Goal: Task Accomplishment & Management: Use online tool/utility

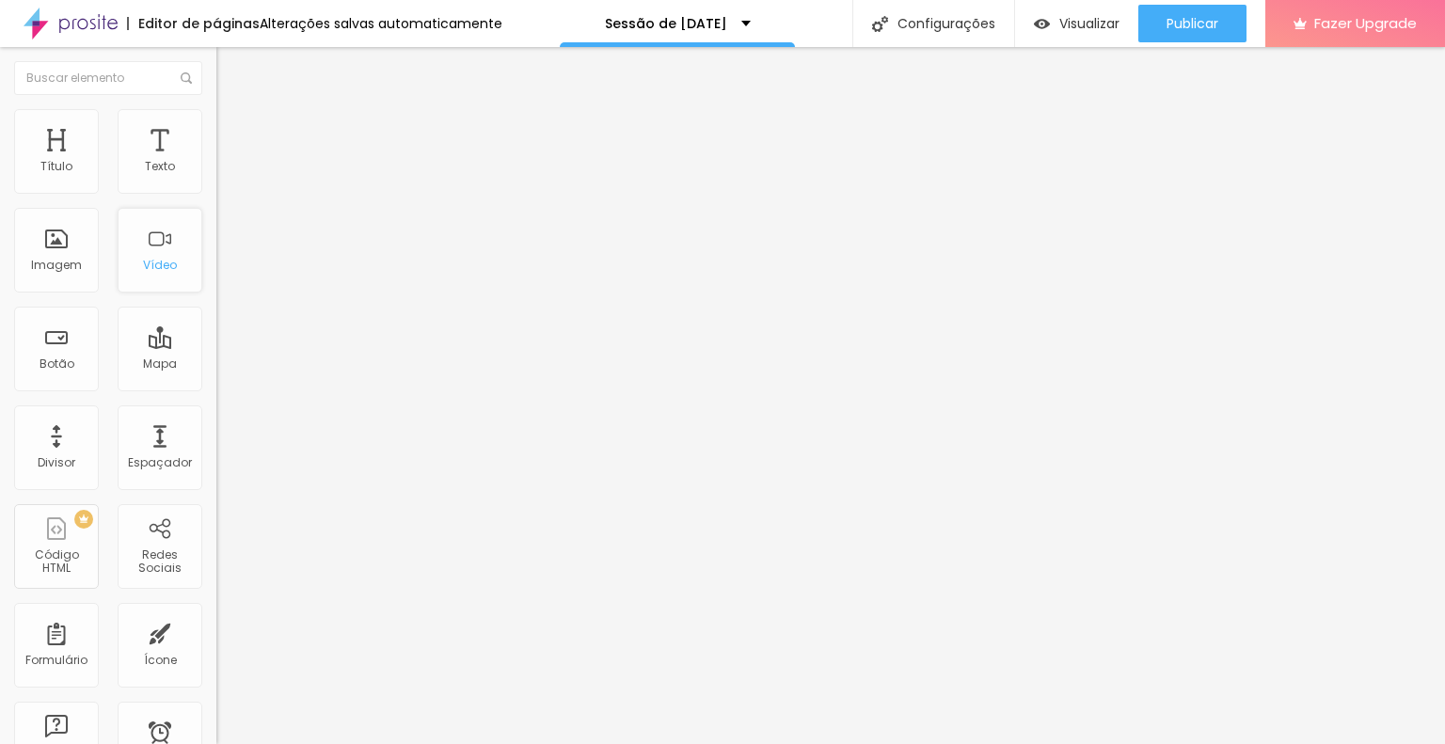
click at [169, 254] on div "Vídeo" at bounding box center [160, 250] width 85 height 85
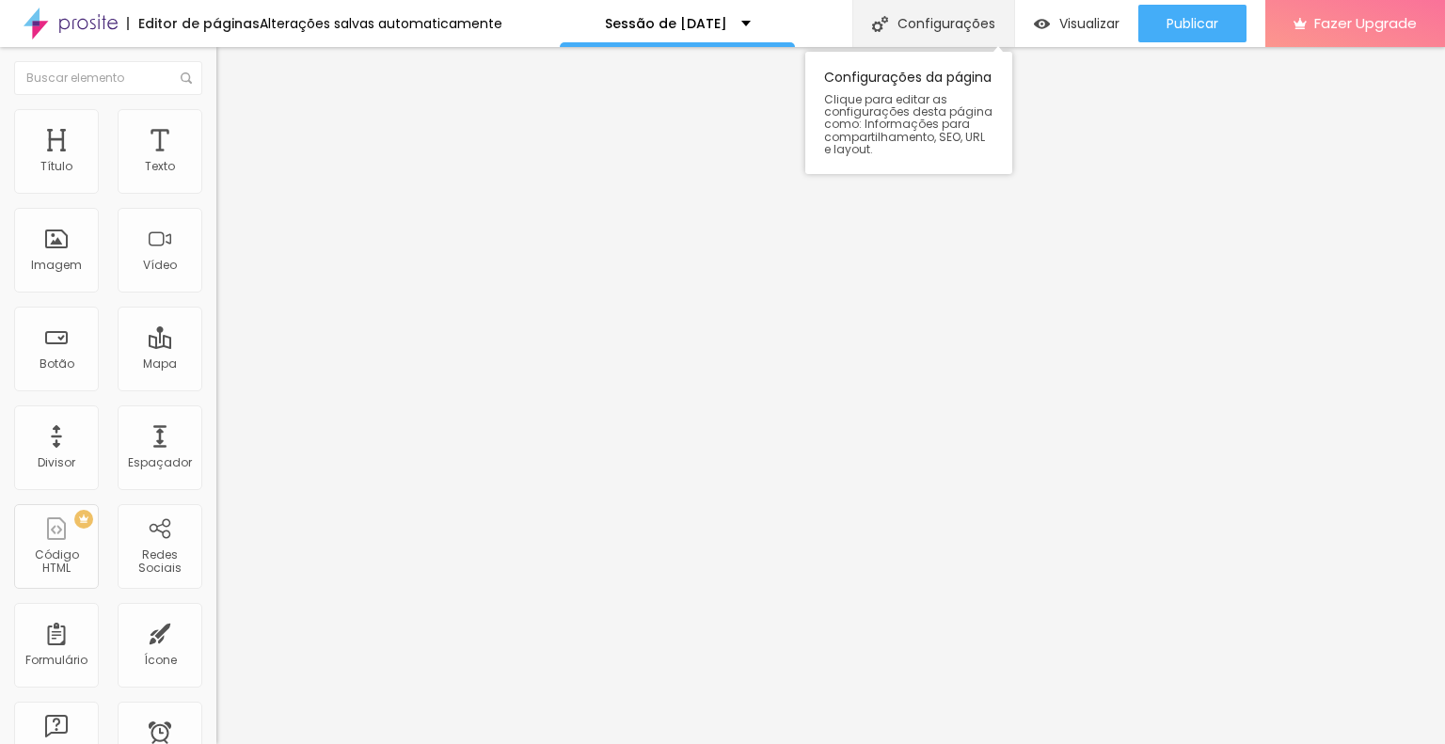
click at [930, 39] on div "Configurações" at bounding box center [934, 23] width 162 height 47
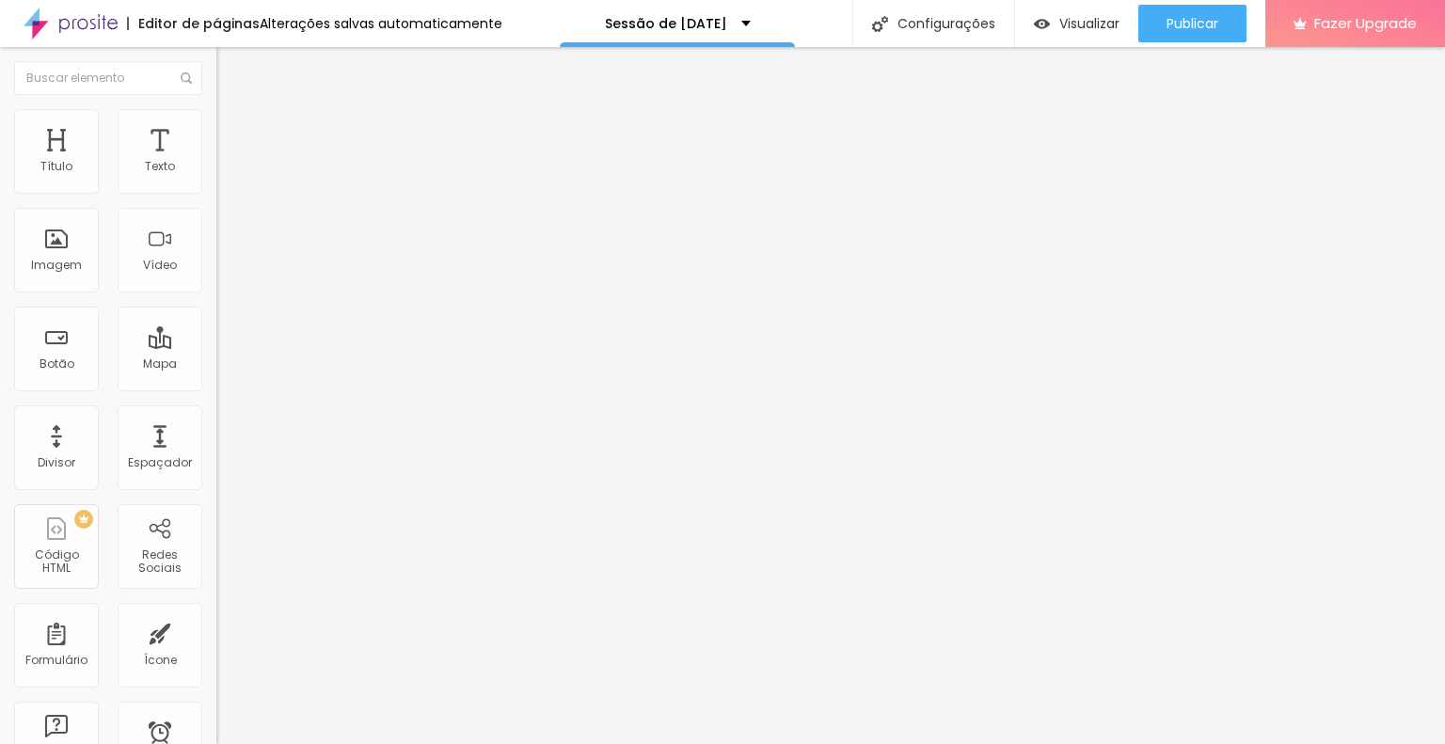
click at [693, 35] on div "Sessão de [DATE]" at bounding box center [677, 23] width 235 height 47
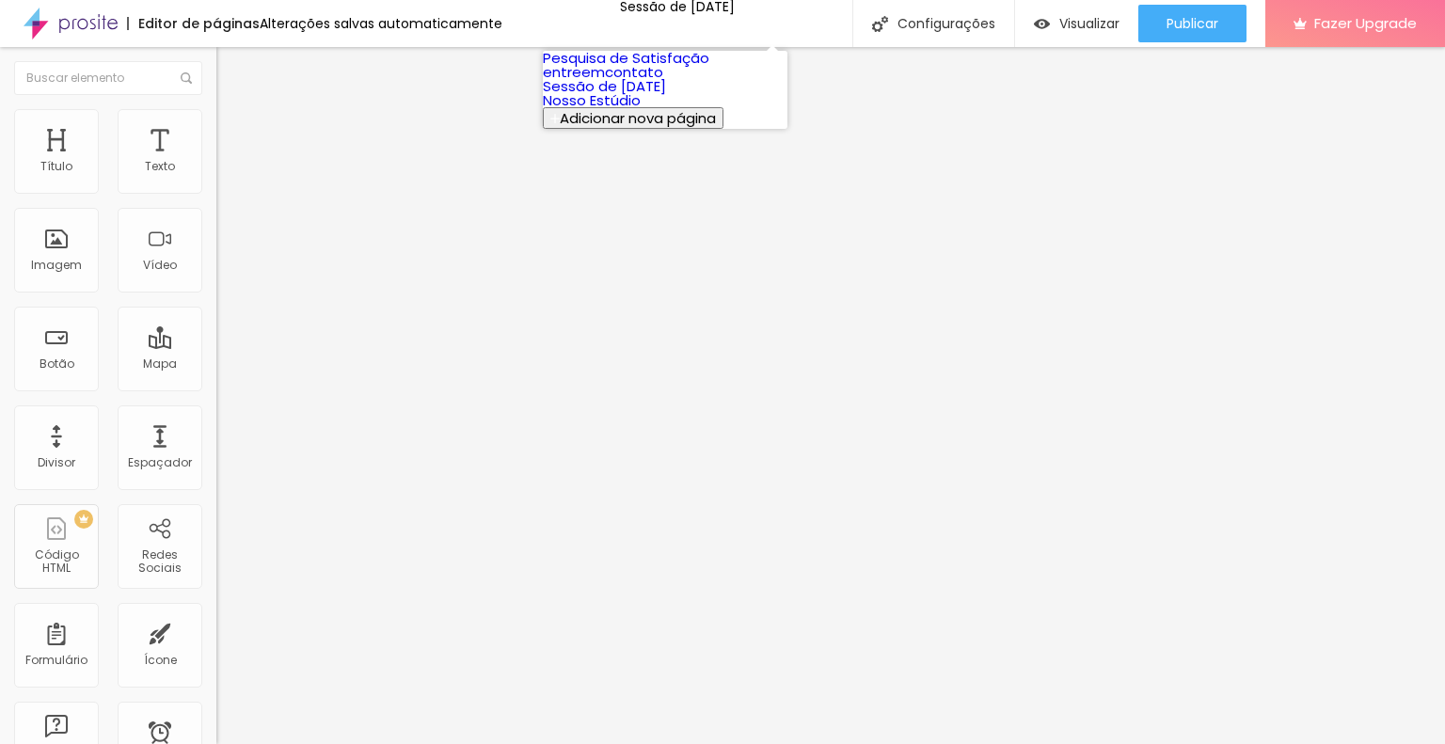
click at [666, 96] on link "Sessão de [DATE]" at bounding box center [604, 86] width 123 height 20
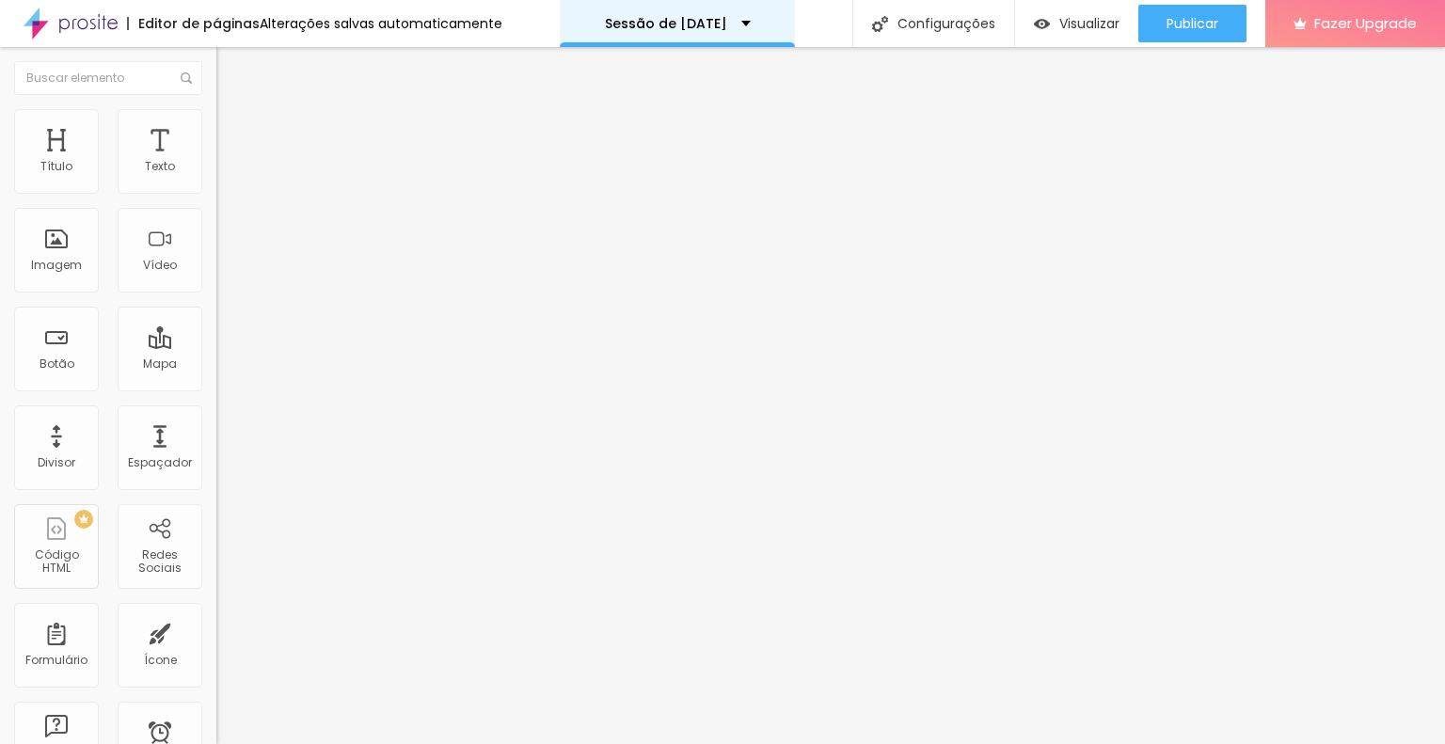
click at [681, 40] on div "Sessão de [DATE]" at bounding box center [677, 23] width 235 height 47
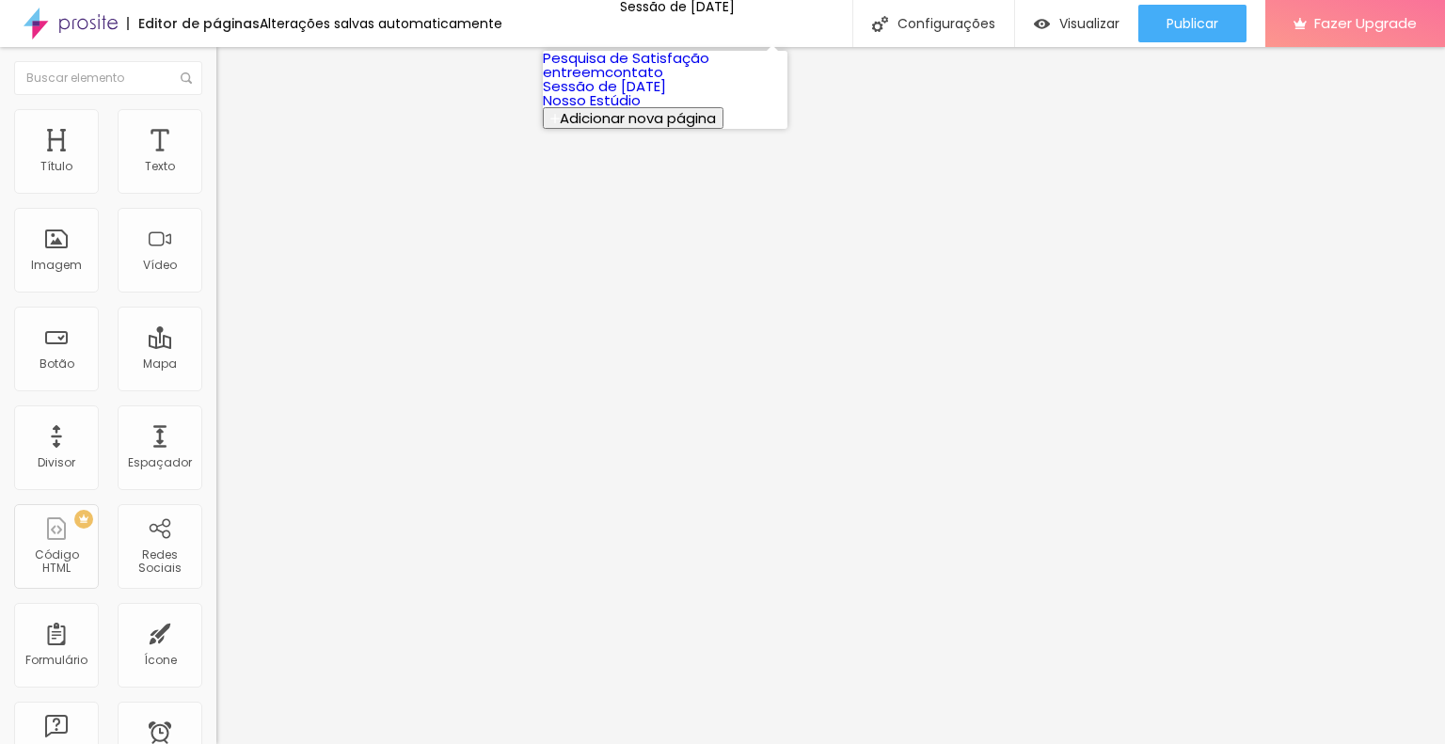
click at [681, 68] on link "Pesquisa de Satisfação" at bounding box center [626, 58] width 167 height 20
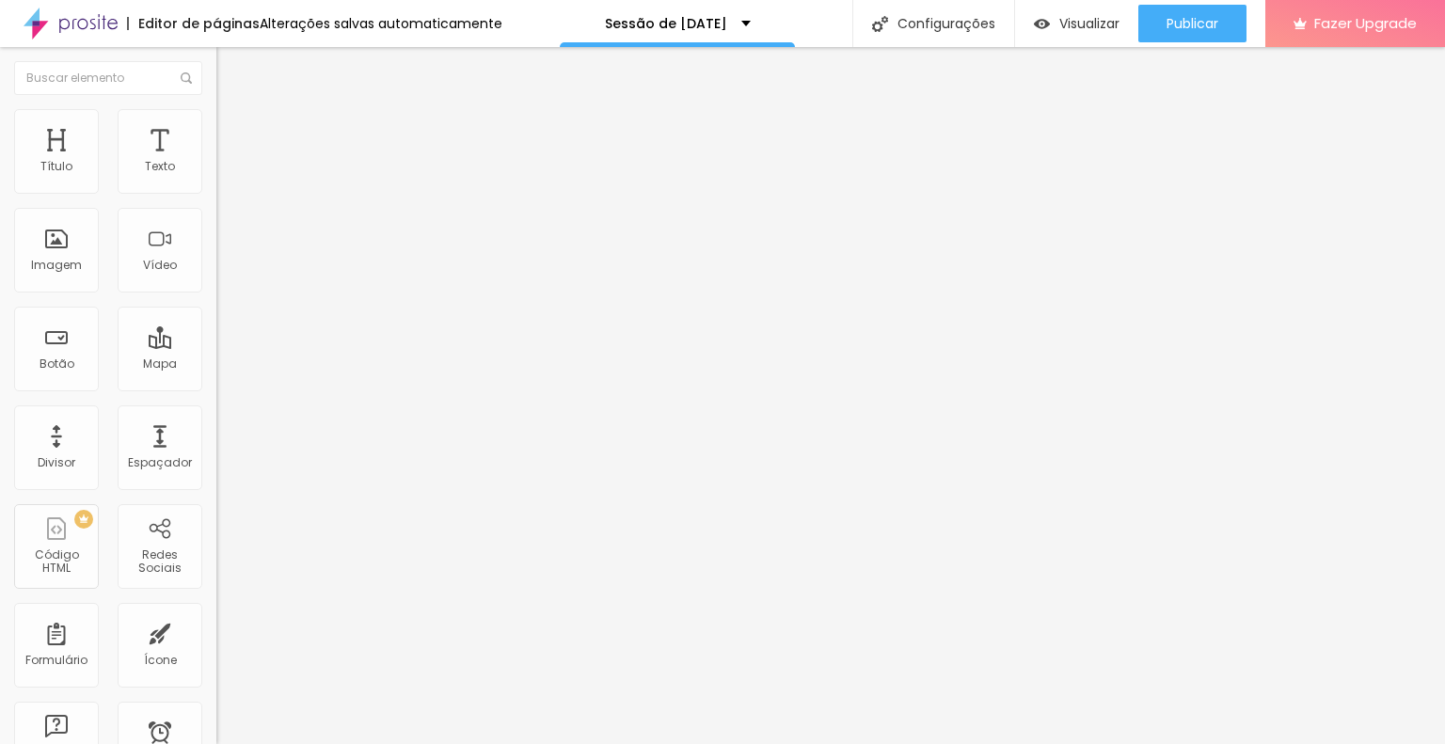
click at [433, 25] on div "Alterações salvas automaticamente" at bounding box center [381, 23] width 243 height 13
click at [74, 23] on img at bounding box center [71, 23] width 94 height 47
